Goal: Task Accomplishment & Management: Manage account settings

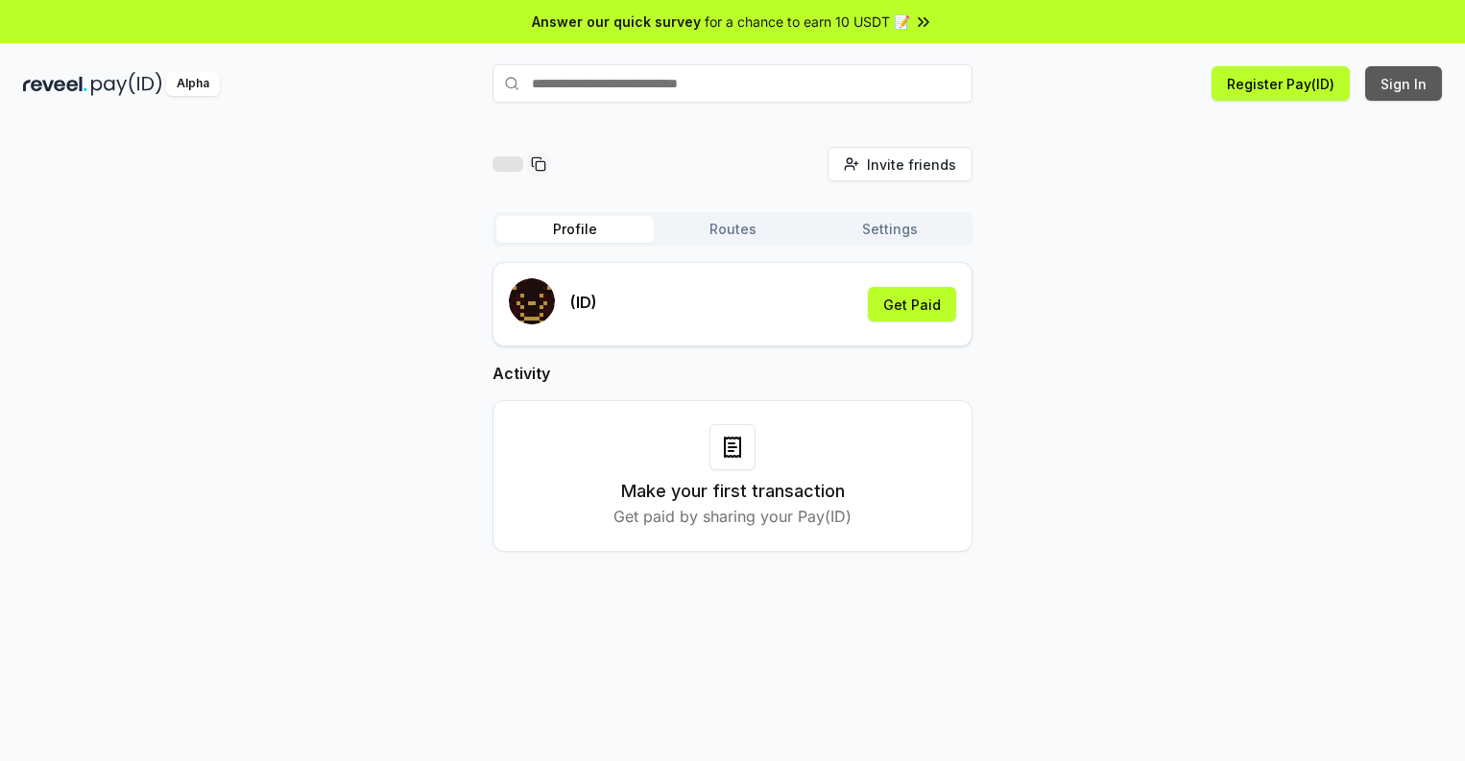
click at [1405, 84] on button "Sign In" at bounding box center [1403, 83] width 77 height 35
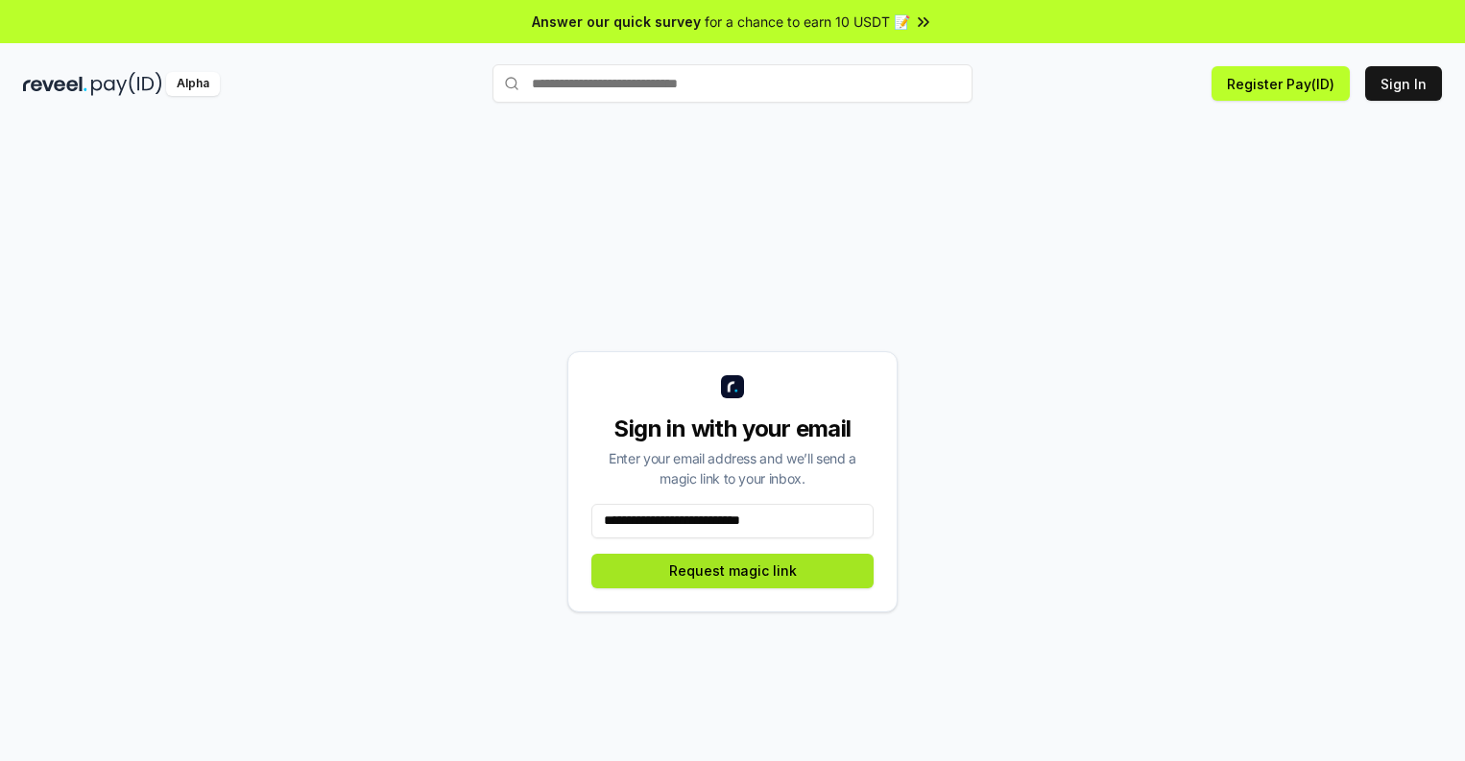
type input "**********"
click at [733, 570] on button "Request magic link" at bounding box center [732, 571] width 282 height 35
